Goal: Find specific page/section: Find specific page/section

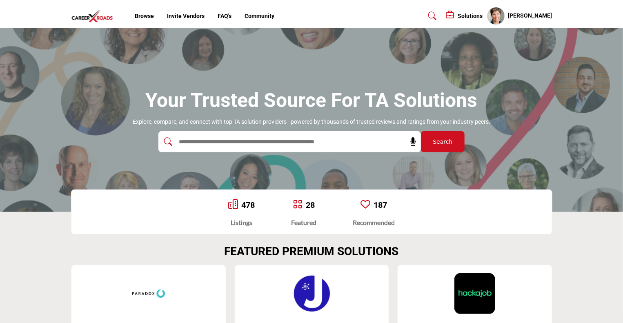
click at [234, 143] on input "text" at bounding box center [272, 142] width 195 height 12
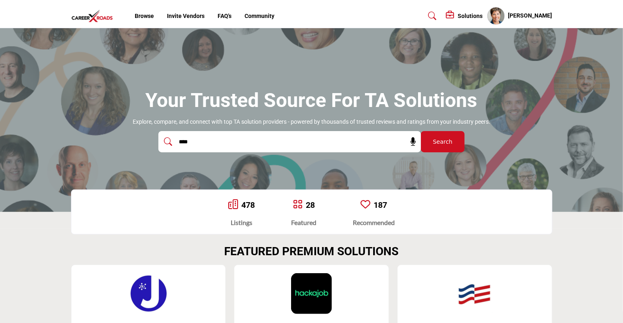
click at [533, 14] on h5 "[PERSON_NAME]" at bounding box center [531, 16] width 44 height 8
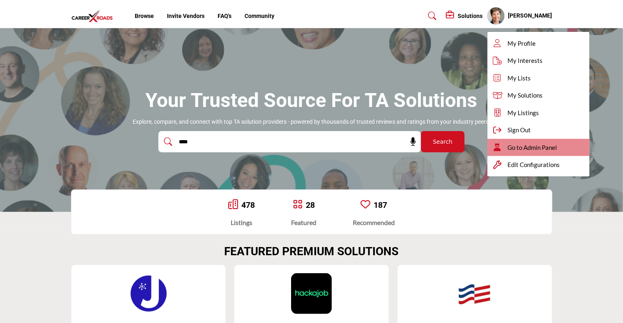
click at [531, 148] on span "Go to Admin Panel" at bounding box center [532, 147] width 49 height 9
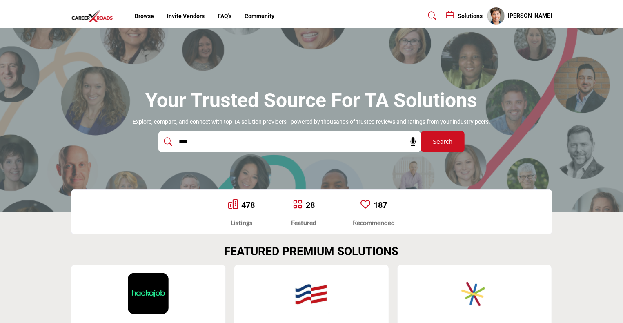
click at [217, 137] on input "****" at bounding box center [272, 142] width 195 height 12
type input "*****"
click at [421, 131] on button "Search" at bounding box center [443, 141] width 44 height 21
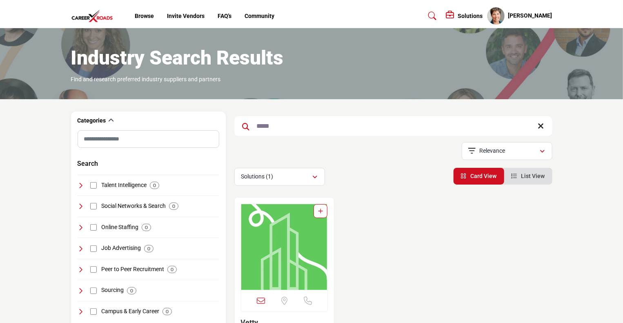
click at [263, 254] on img "Open Listing in new tab" at bounding box center [284, 247] width 87 height 86
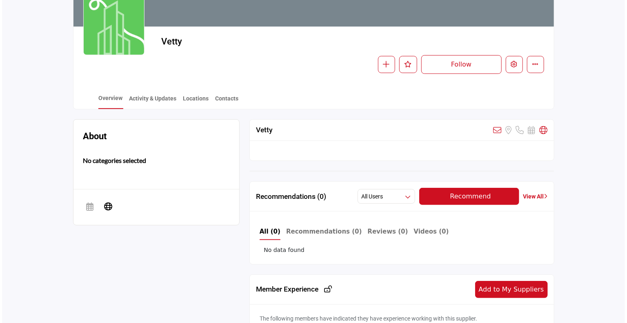
scroll to position [96, 0]
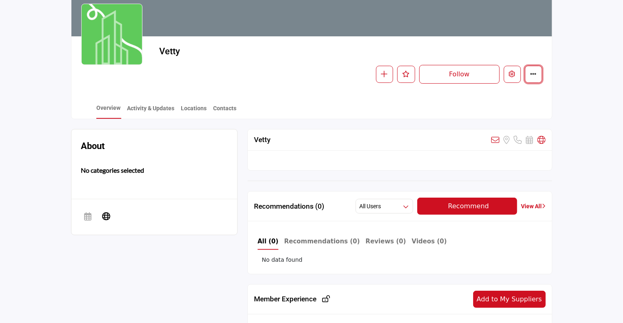
click at [536, 74] on icon "More details" at bounding box center [534, 74] width 7 height 7
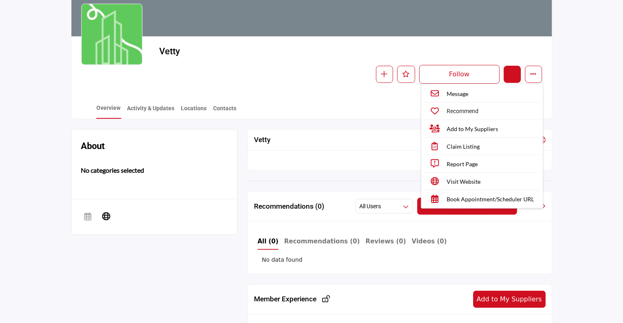
click at [515, 75] on icon "Edit company" at bounding box center [512, 74] width 7 height 7
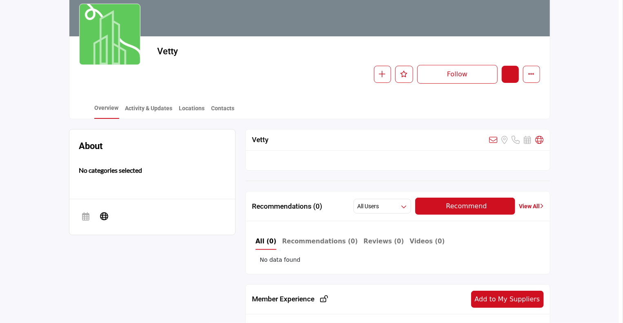
click at [513, 71] on div at bounding box center [311, 161] width 623 height 323
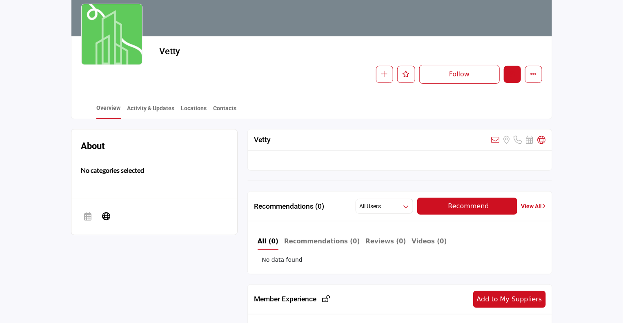
click at [514, 75] on icon "Edit company" at bounding box center [512, 74] width 7 height 7
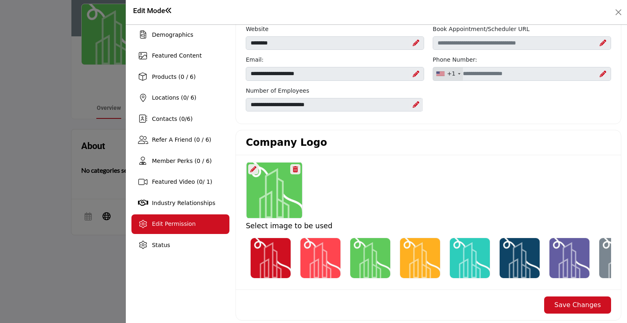
scroll to position [93, 0]
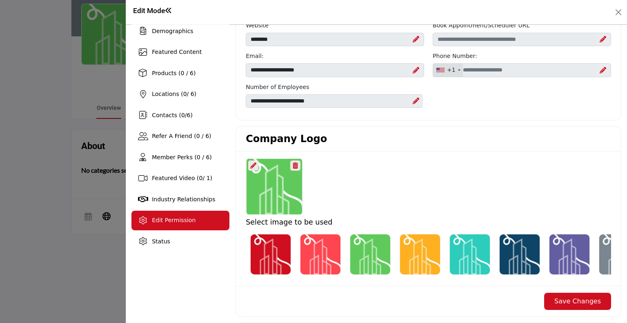
click at [172, 216] on div "Edit Permission" at bounding box center [174, 220] width 44 height 9
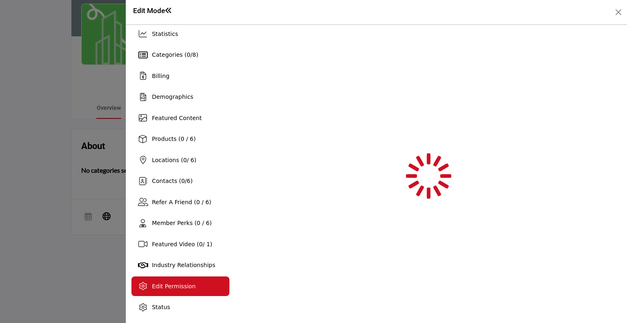
scroll to position [27, 0]
